Goal: Information Seeking & Learning: Learn about a topic

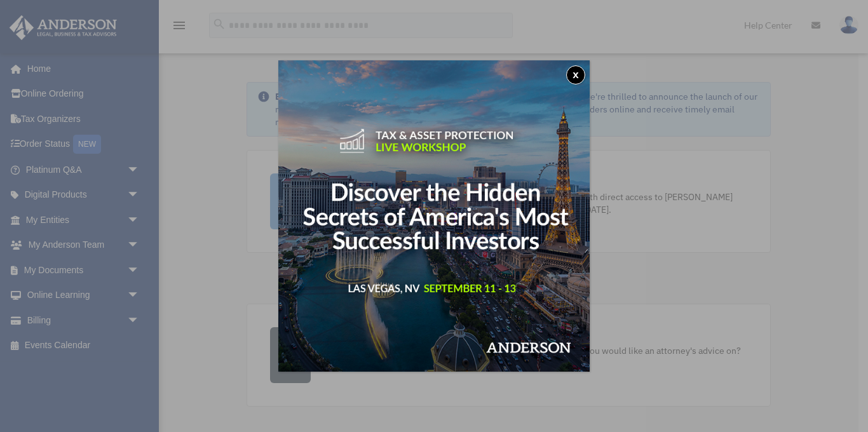
click at [577, 74] on button "x" at bounding box center [575, 74] width 19 height 19
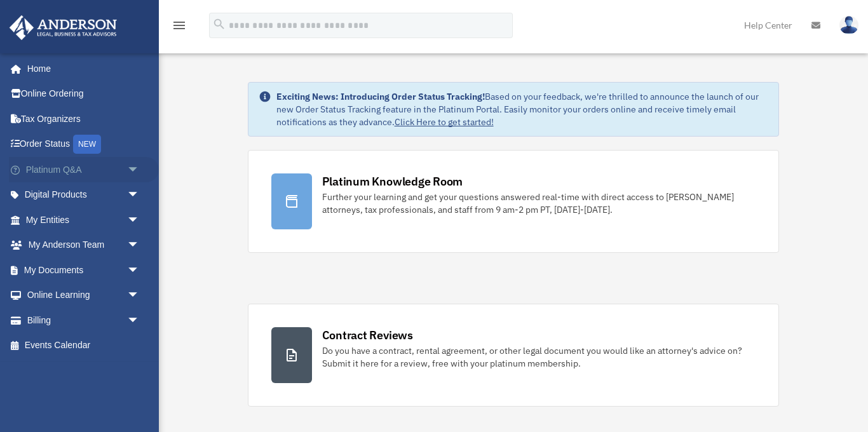
click at [84, 169] on link "Platinum Q&A arrow_drop_down" at bounding box center [84, 169] width 150 height 25
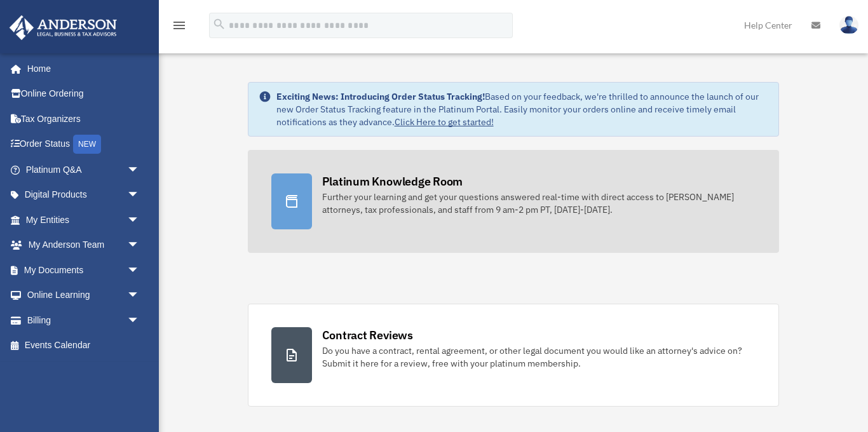
click at [380, 219] on link "Platinum Knowledge Room Further your learning and get your questions answered r…" at bounding box center [514, 201] width 532 height 103
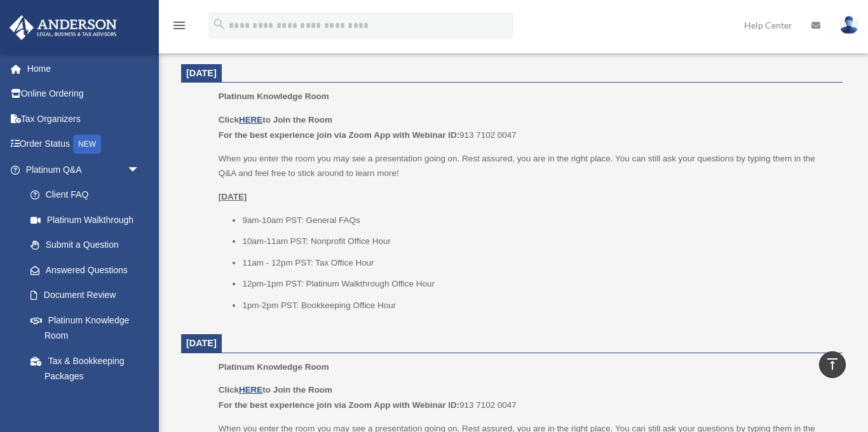
scroll to position [521, 0]
click at [253, 118] on u "HERE" at bounding box center [250, 121] width 23 height 10
